Goal: Transaction & Acquisition: Purchase product/service

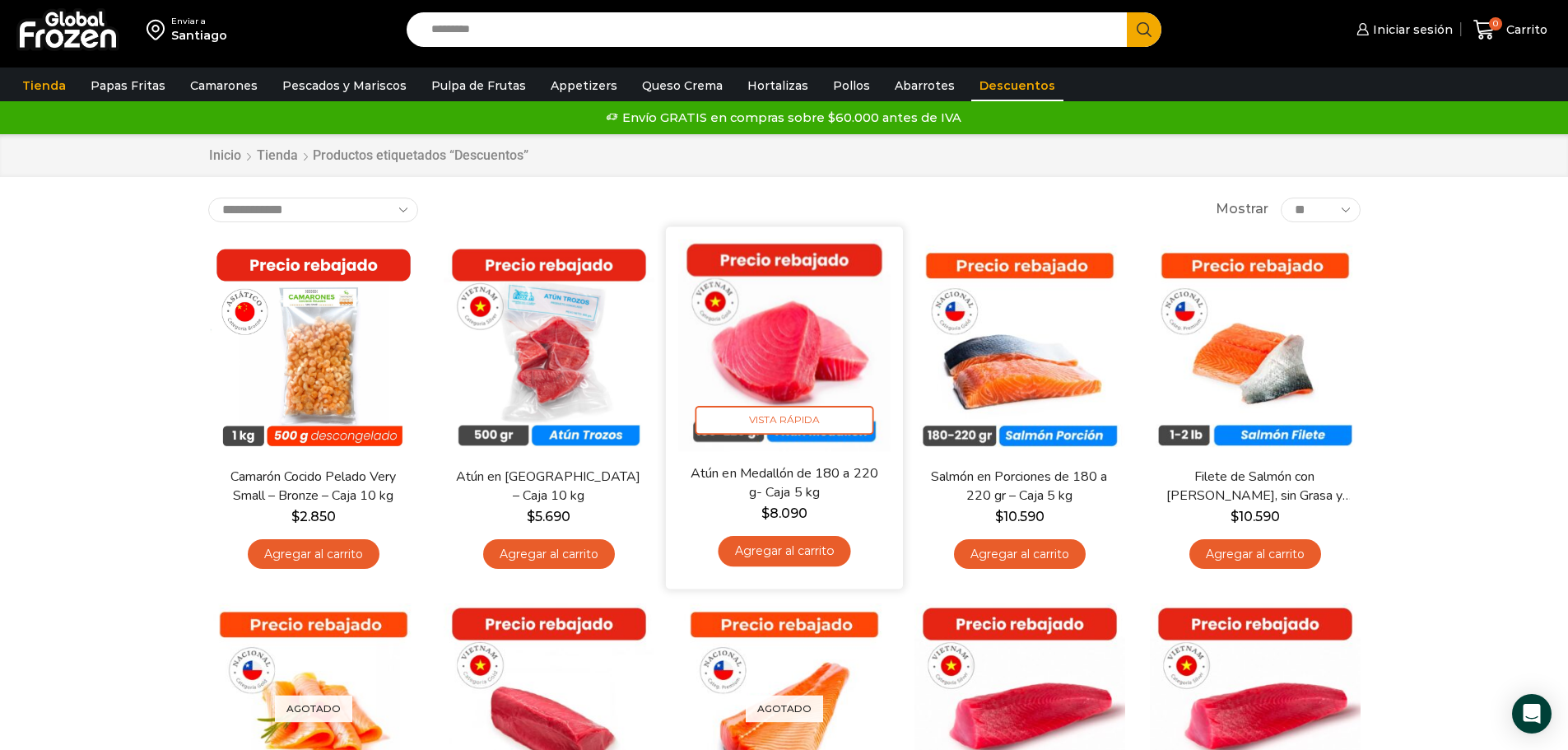
click at [822, 491] on link "Atún en Medallón de 180 a 220 g- Caja 5 kg" at bounding box center [784, 483] width 191 height 39
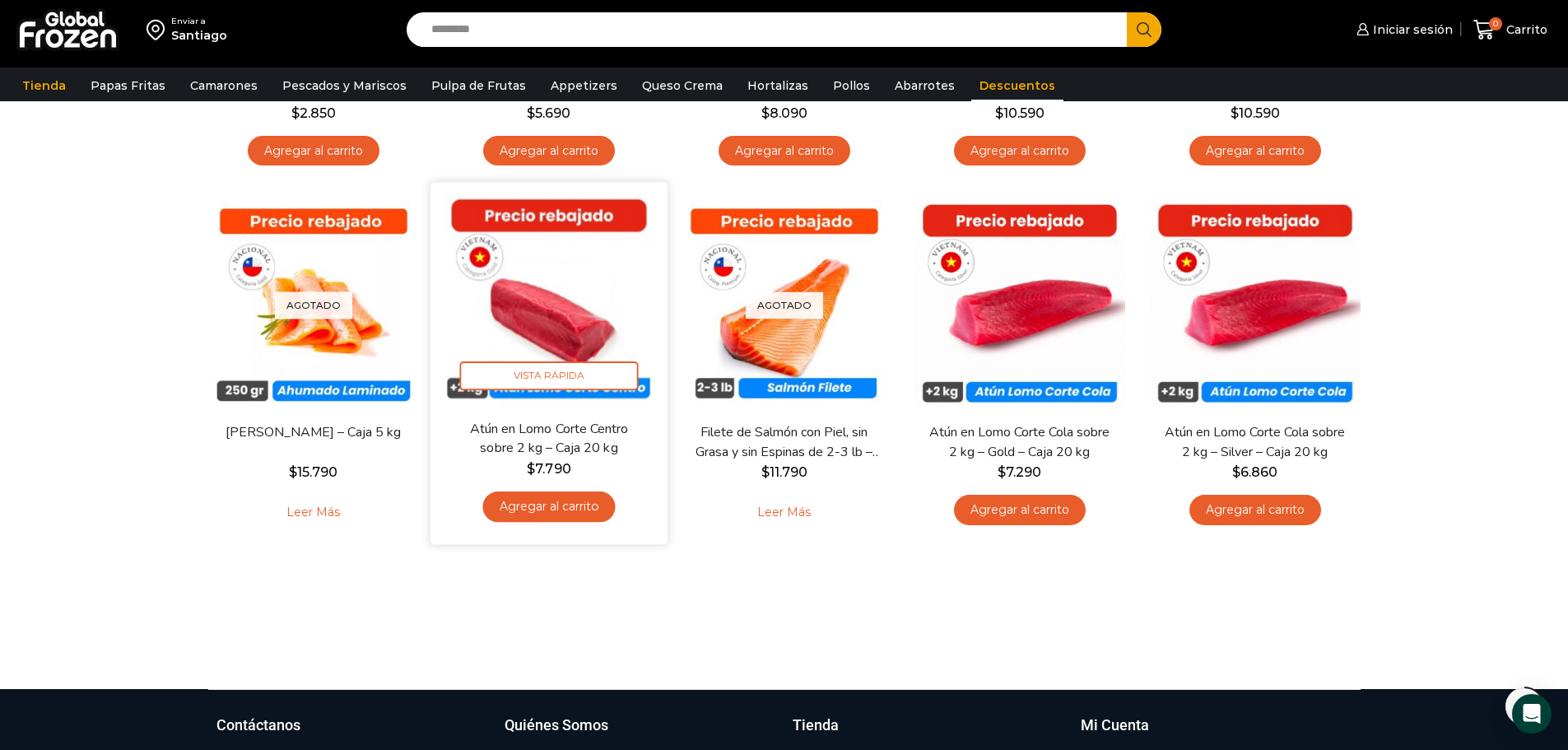
click at [621, 456] on link "Atún en Lomo Corte Centro sobre 2 kg – Caja 20 kg" at bounding box center [548, 439] width 191 height 39
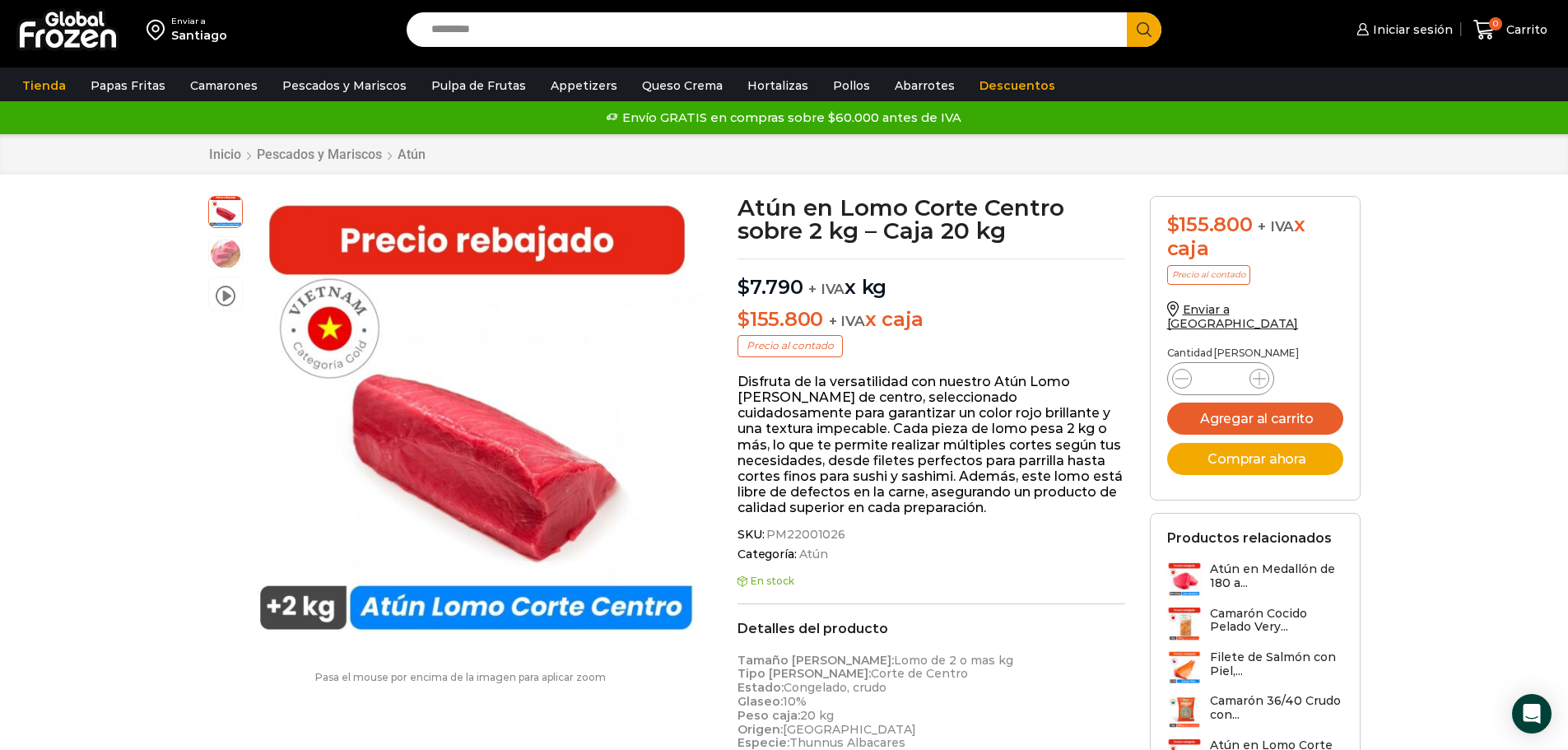
click at [455, 34] on input "Search input" at bounding box center [770, 30] width 696 height 35
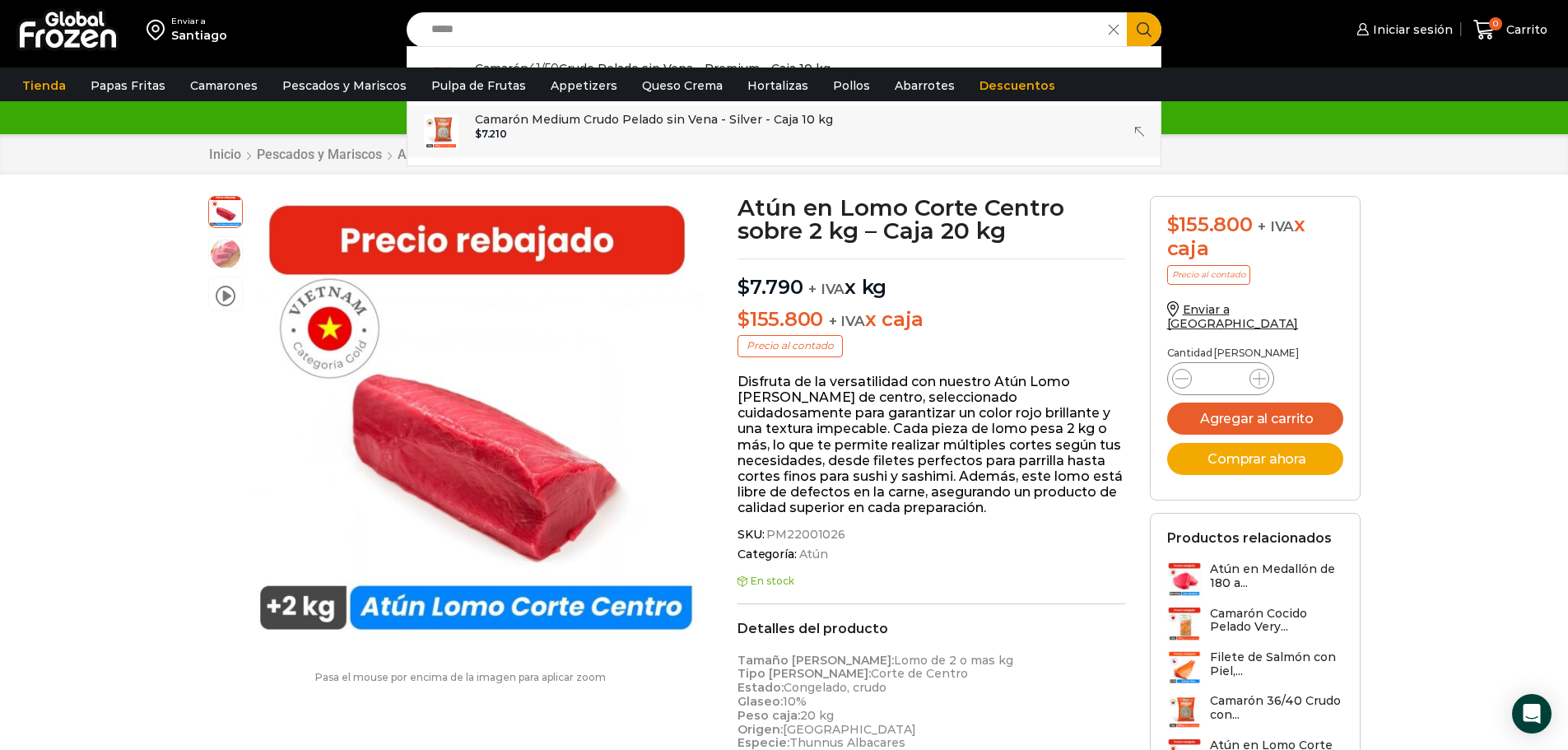
click at [648, 127] on p "Camarón Medium Crudo Pelado sin Vena - Silver - Caja 10 kg" at bounding box center [654, 119] width 358 height 18
type input "**********"
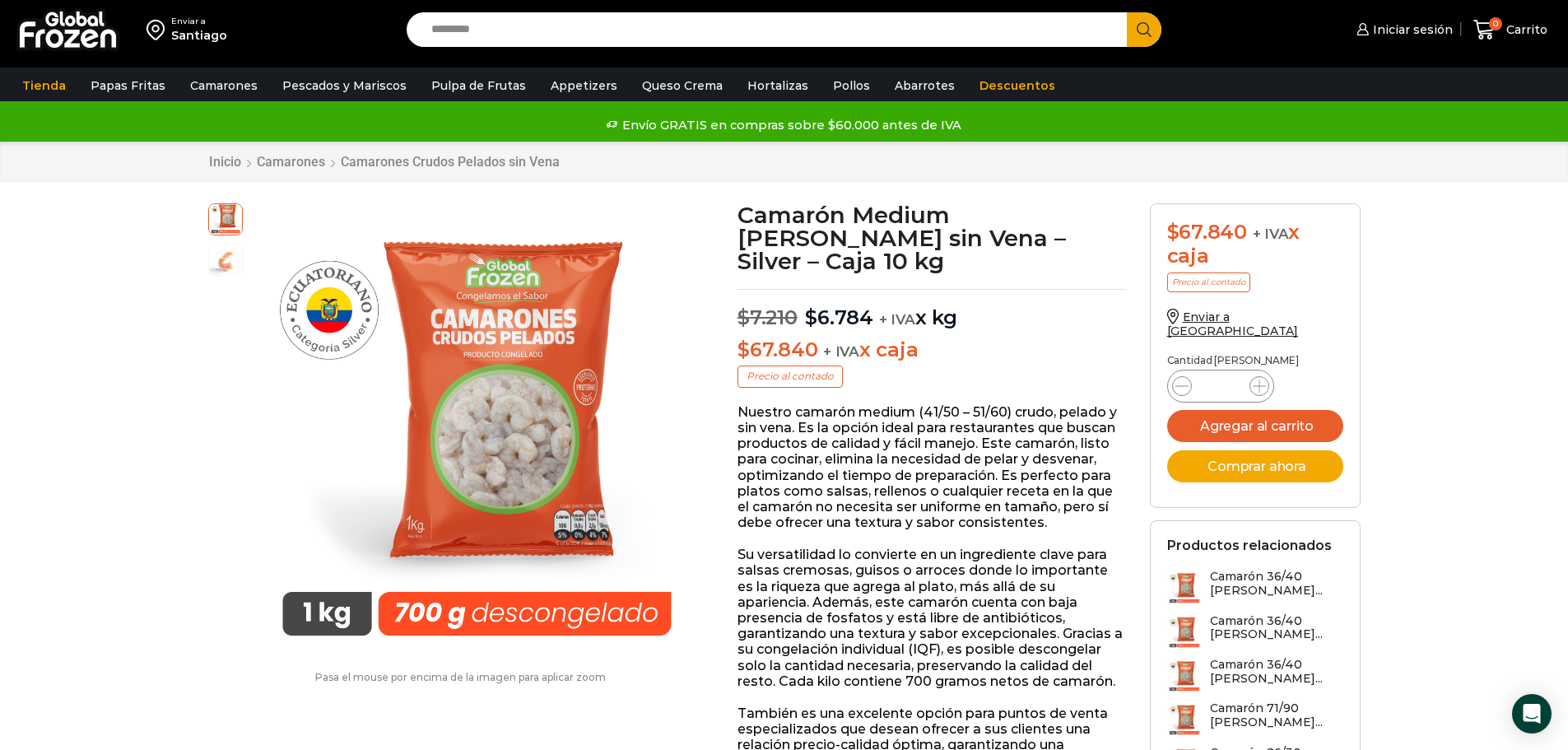
click at [984, 338] on p "$ 67.840 + IVA x caja" at bounding box center [932, 349] width 388 height 24
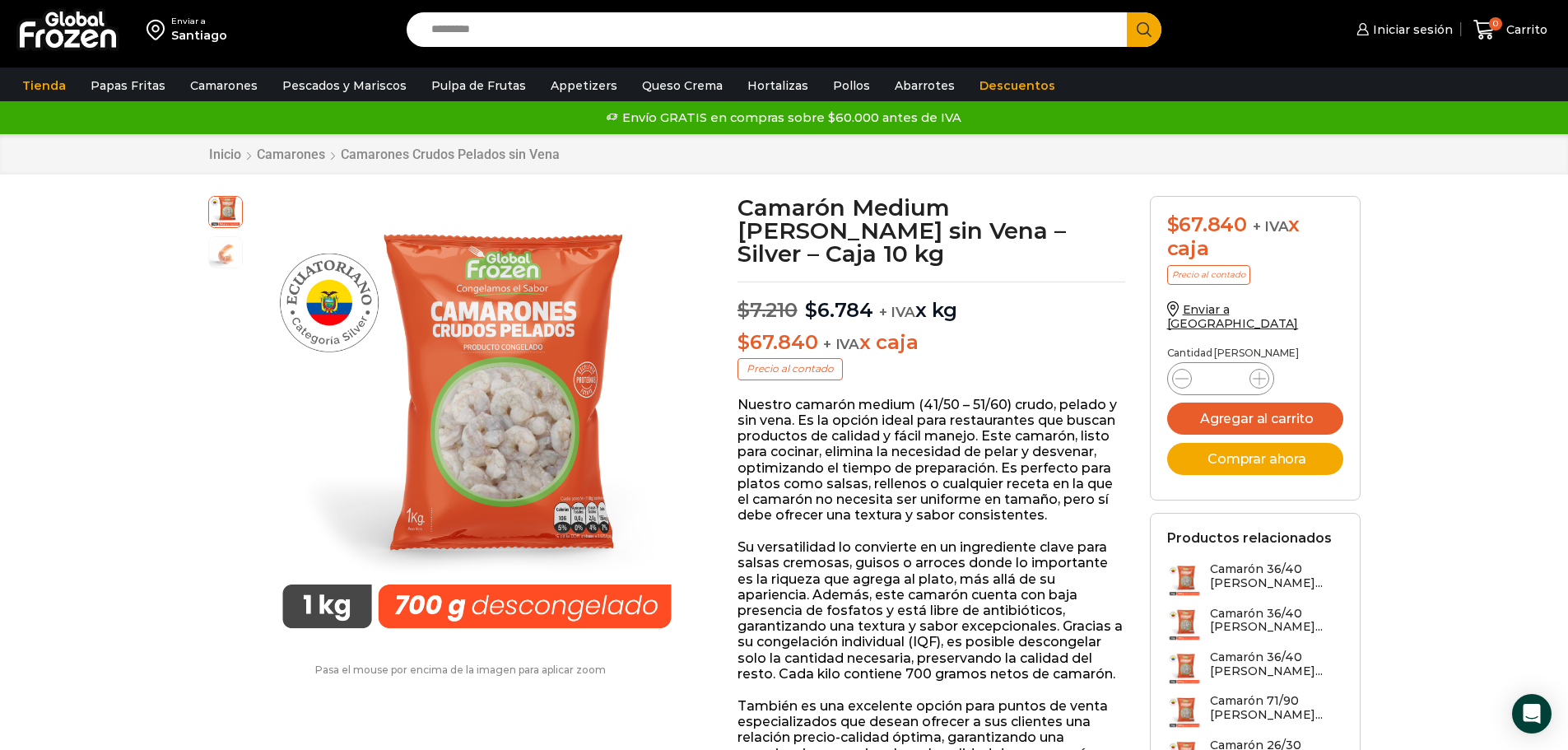
click at [974, 84] on link "Descuentos" at bounding box center [1017, 85] width 92 height 31
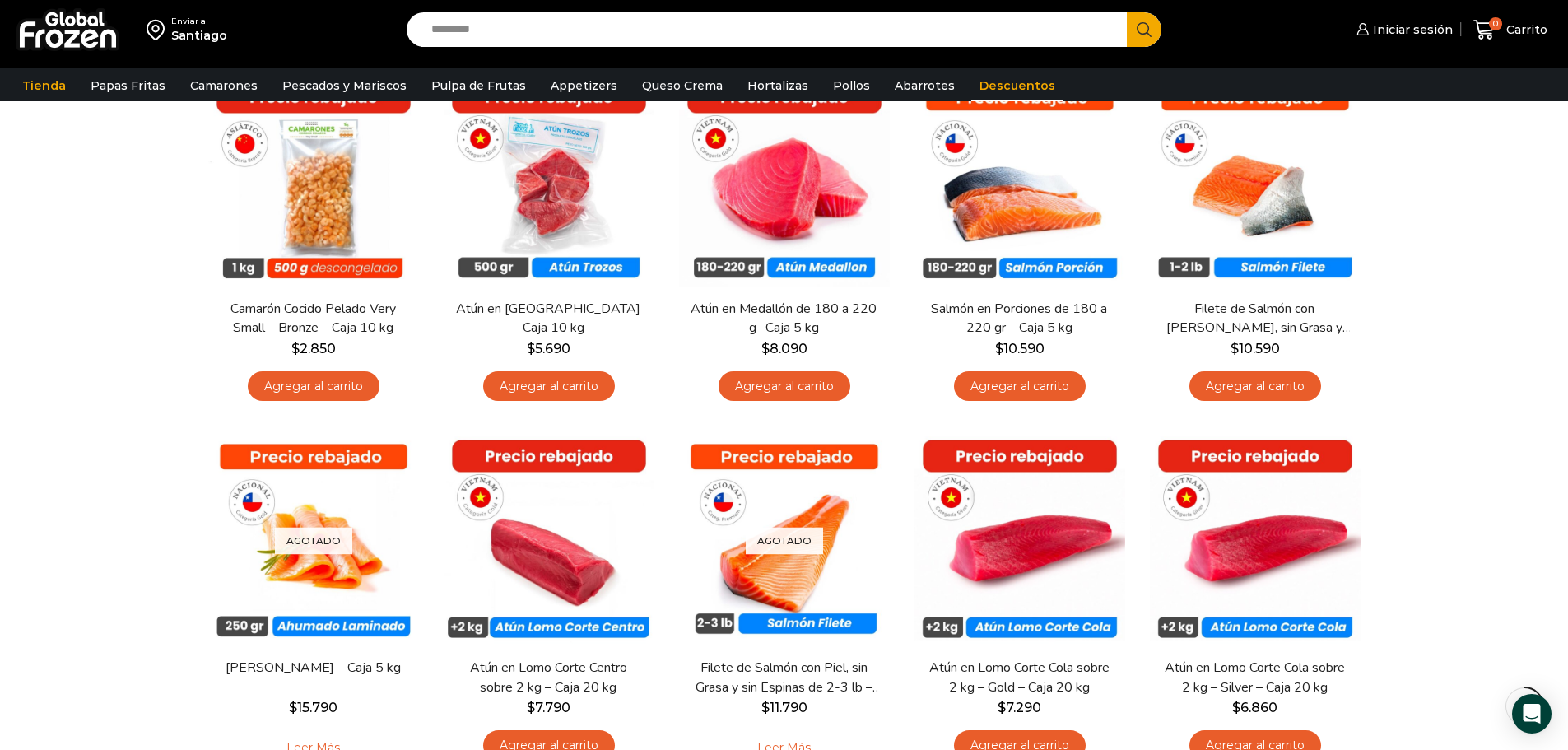
scroll to position [165, 0]
